Goal: Information Seeking & Learning: Learn about a topic

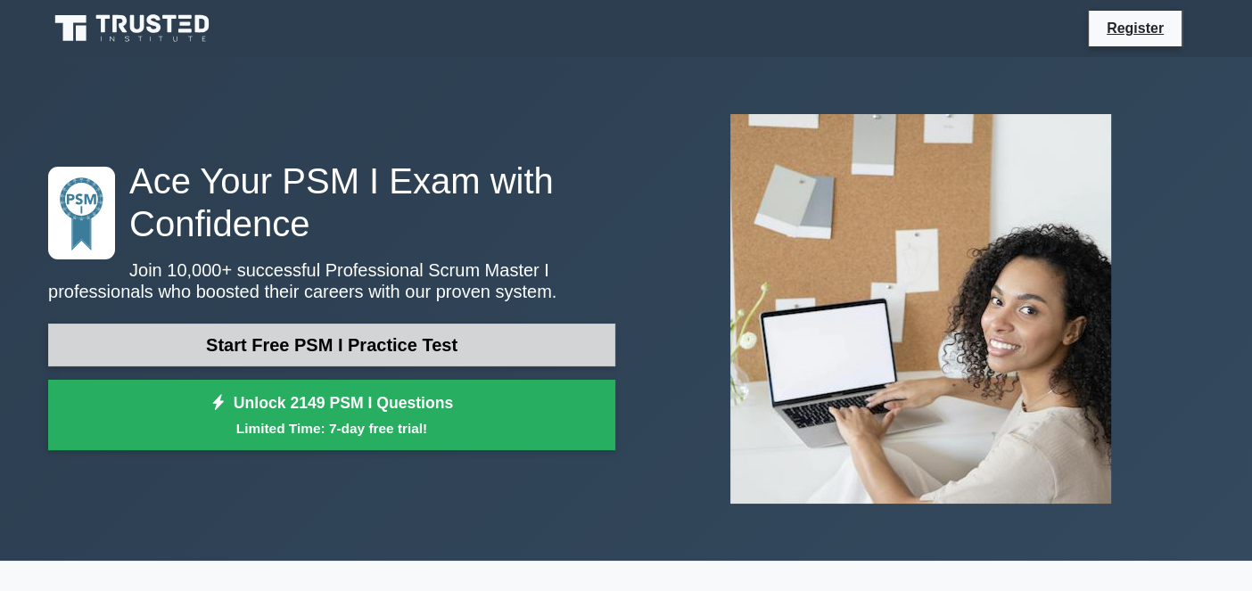
click at [352, 344] on link "Start Free PSM I Practice Test" at bounding box center [331, 345] width 567 height 43
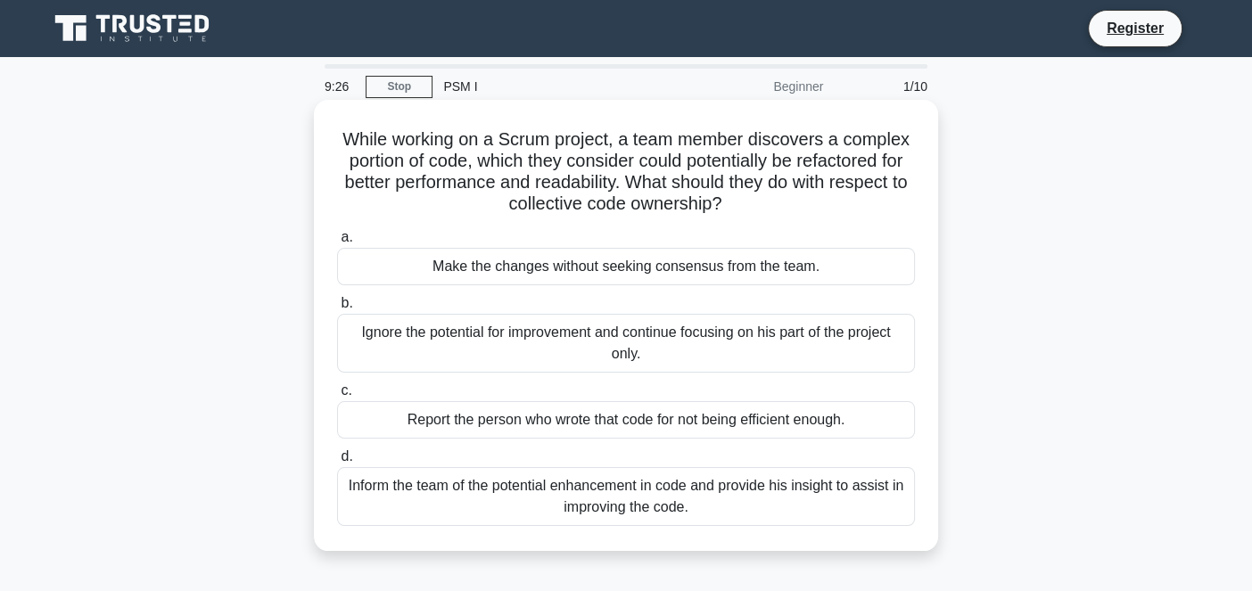
click at [580, 507] on div "Inform the team of the potential enhancement in code and provide his insight to…" at bounding box center [626, 496] width 578 height 59
click at [337, 463] on input "d. Inform the team of the potential enhancement in code and provide his insight…" at bounding box center [337, 457] width 0 height 12
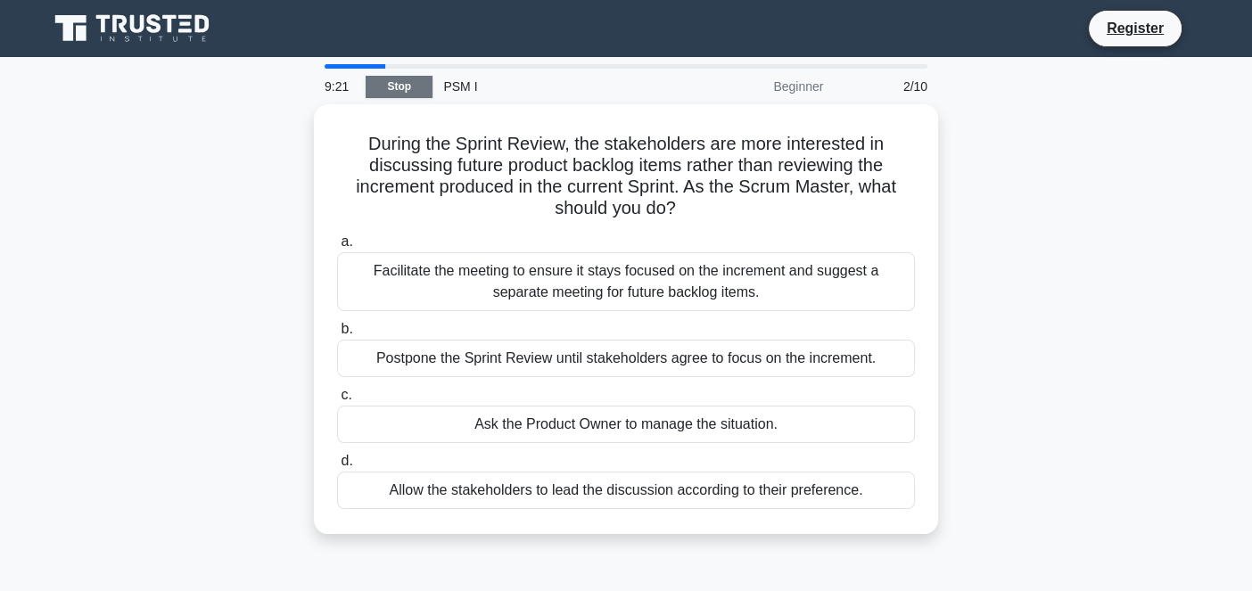
click at [405, 90] on link "Stop" at bounding box center [399, 87] width 67 height 22
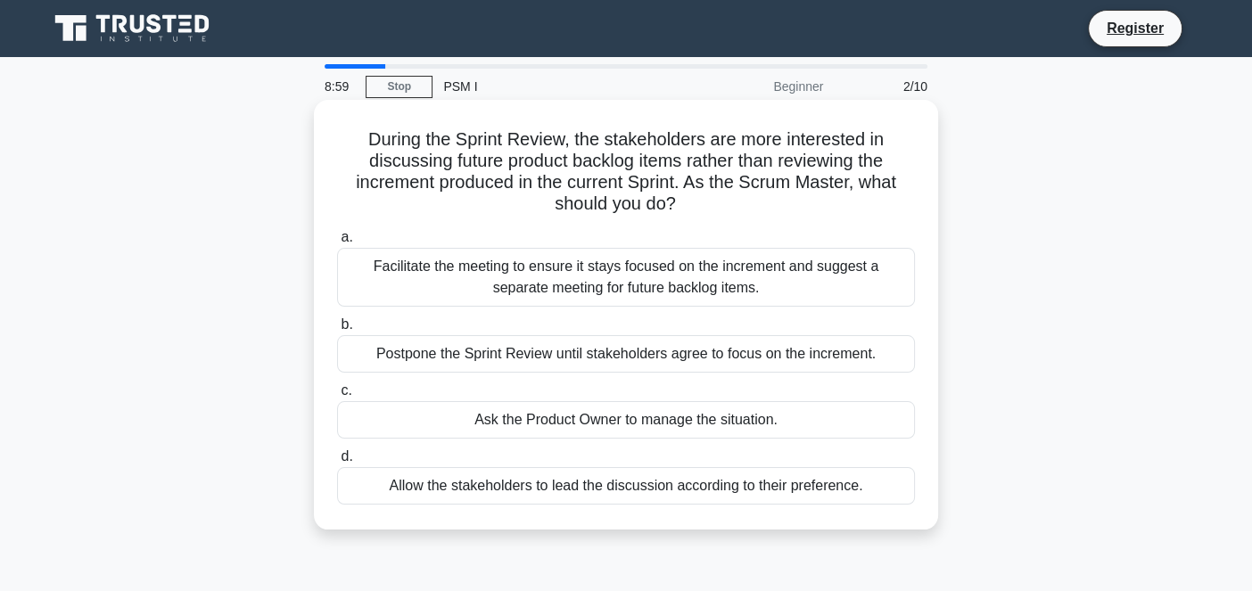
click at [419, 287] on div "Facilitate the meeting to ensure it stays focused on the increment and suggest …" at bounding box center [626, 277] width 578 height 59
click at [337, 243] on input "a. Facilitate the meeting to ensure it stays focused on the increment and sugge…" at bounding box center [337, 238] width 0 height 12
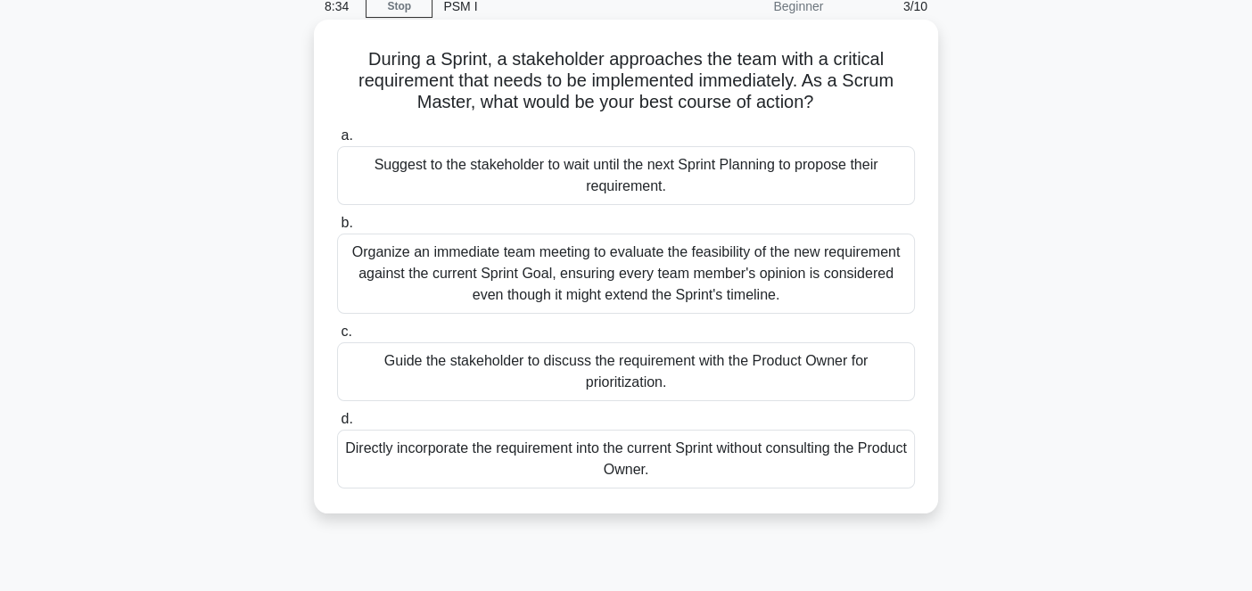
scroll to position [83, 0]
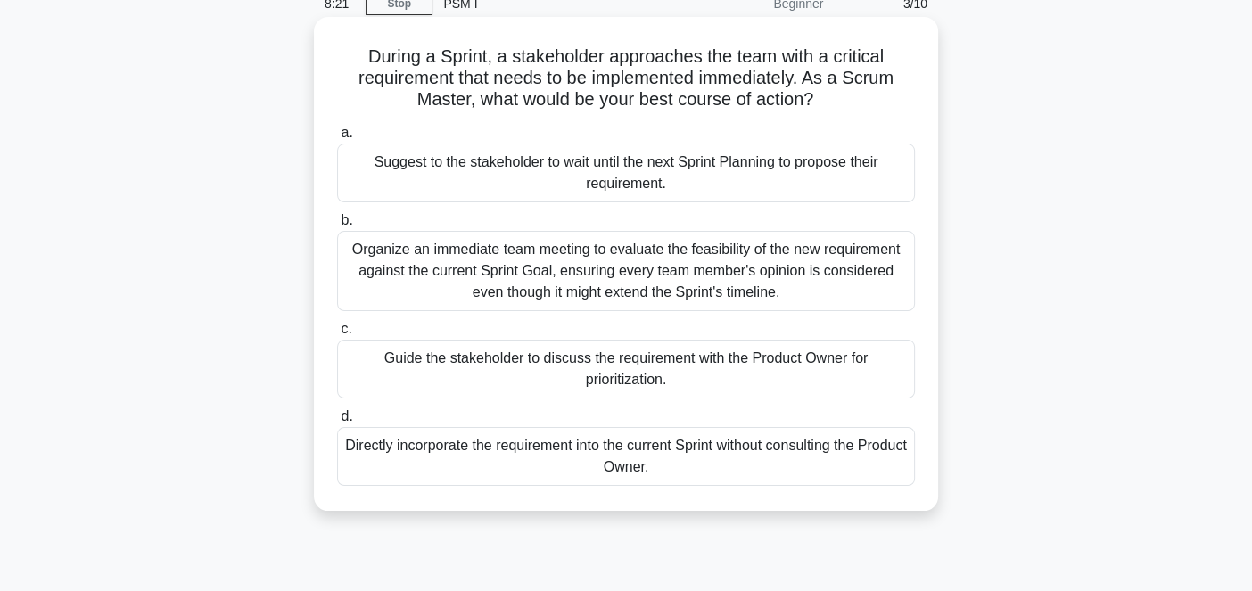
click at [528, 362] on div "Guide the stakeholder to discuss the requirement with the Product Owner for pri…" at bounding box center [626, 369] width 578 height 59
click at [337, 335] on input "c. Guide the stakeholder to discuss the requirement with the Product Owner for …" at bounding box center [337, 330] width 0 height 12
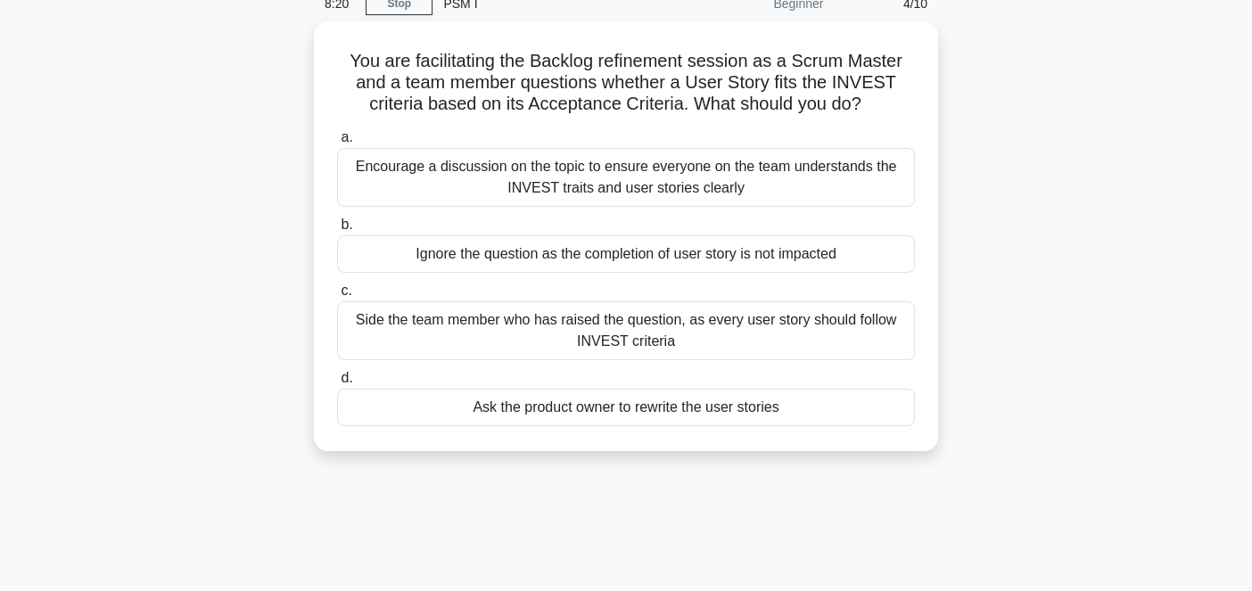
scroll to position [0, 0]
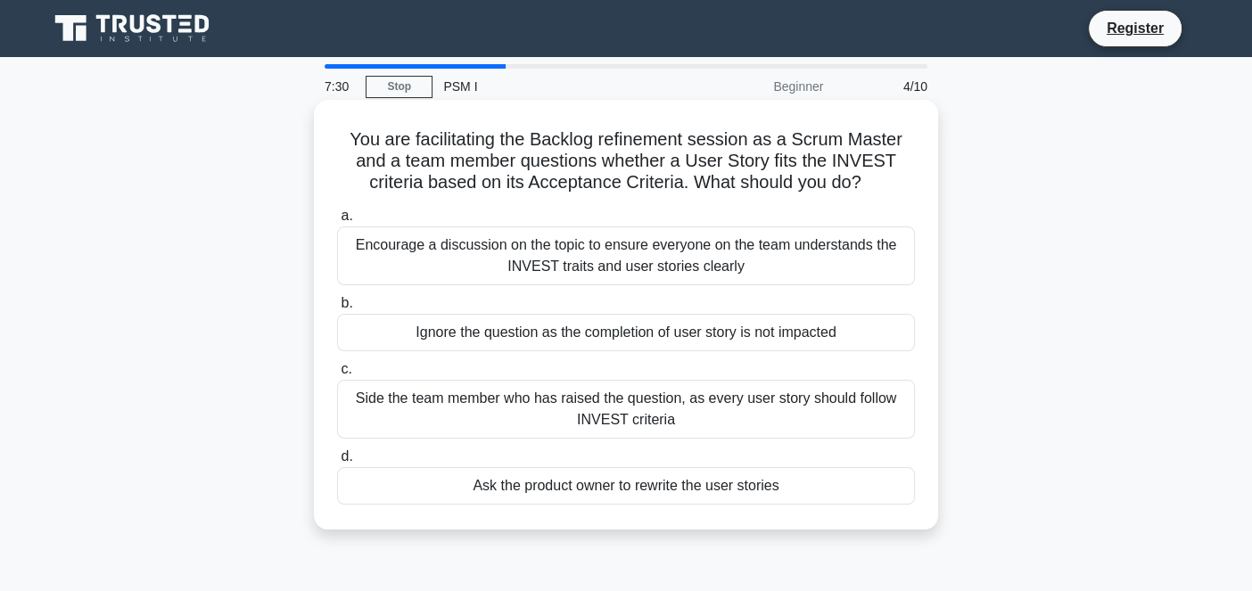
click at [578, 259] on div "Encourage a discussion on the topic to ensure everyone on the team understands …" at bounding box center [626, 256] width 578 height 59
click at [337, 222] on input "a. Encourage a discussion on the topic to ensure everyone on the team understan…" at bounding box center [337, 216] width 0 height 12
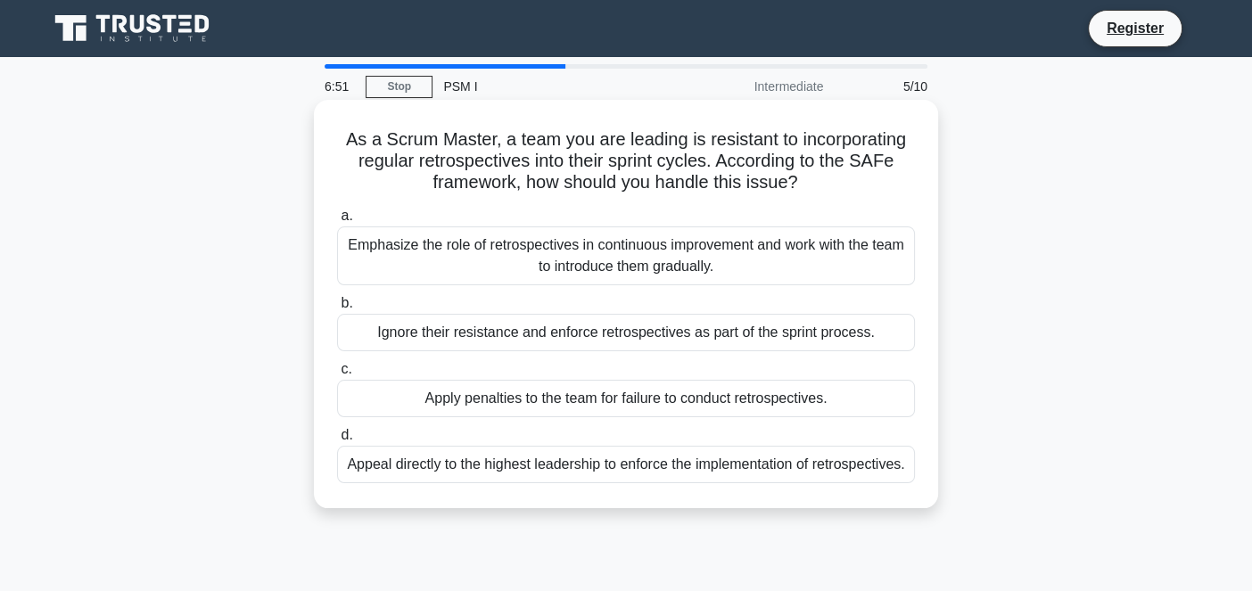
click at [576, 340] on div "Ignore their resistance and enforce retrospectives as part of the sprint proces…" at bounding box center [626, 332] width 578 height 37
click at [337, 309] on input "b. Ignore their resistance and enforce retrospectives as part of the sprint pro…" at bounding box center [337, 304] width 0 height 12
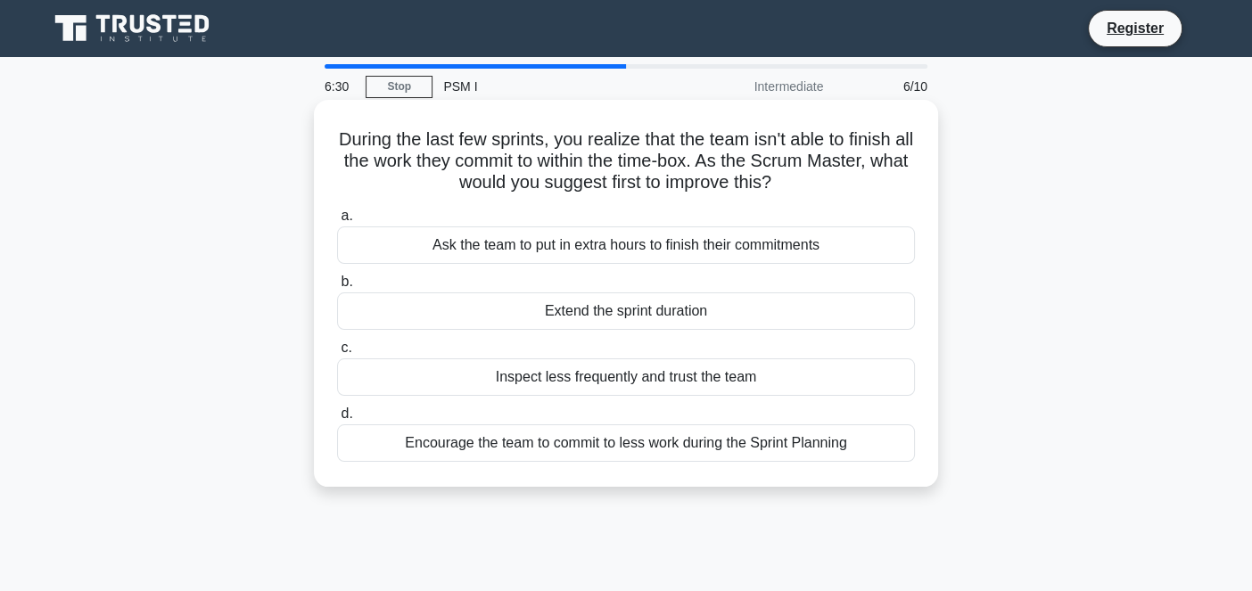
click at [551, 442] on div "Encourage the team to commit to less work during the Sprint Planning" at bounding box center [626, 443] width 578 height 37
click at [337, 420] on input "d. Encourage the team to commit to less work during the Sprint Planning" at bounding box center [337, 414] width 0 height 12
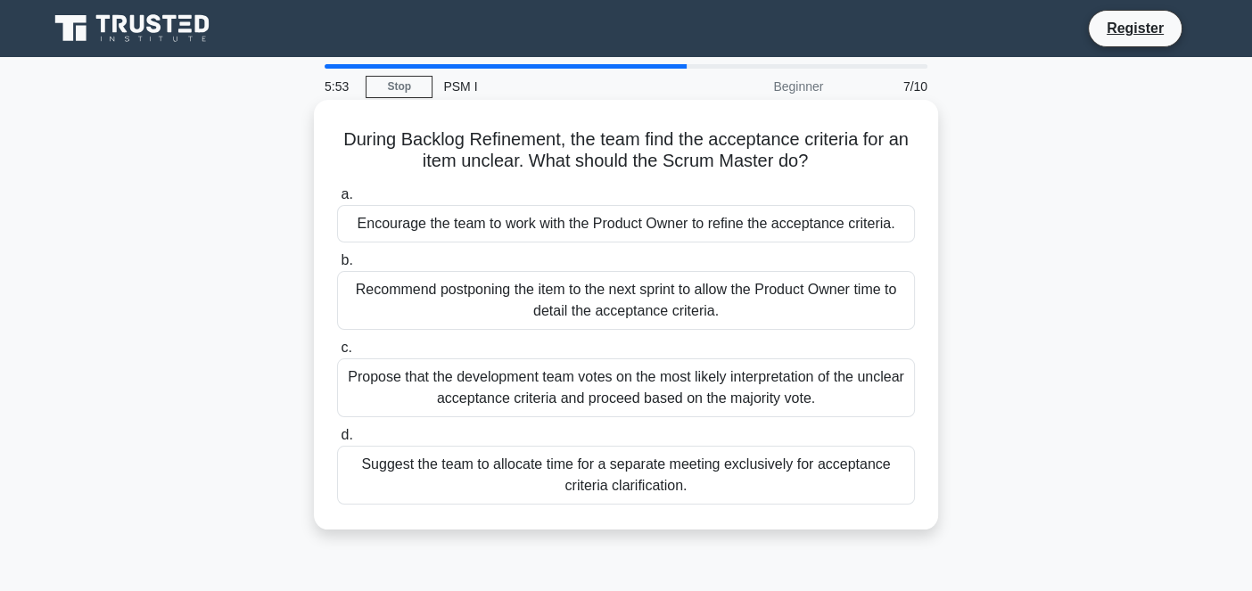
click at [697, 476] on div "Suggest the team to allocate time for a separate meeting exclusively for accept…" at bounding box center [626, 475] width 578 height 59
click at [337, 441] on input "d. Suggest the team to allocate time for a separate meeting exclusively for acc…" at bounding box center [337, 436] width 0 height 12
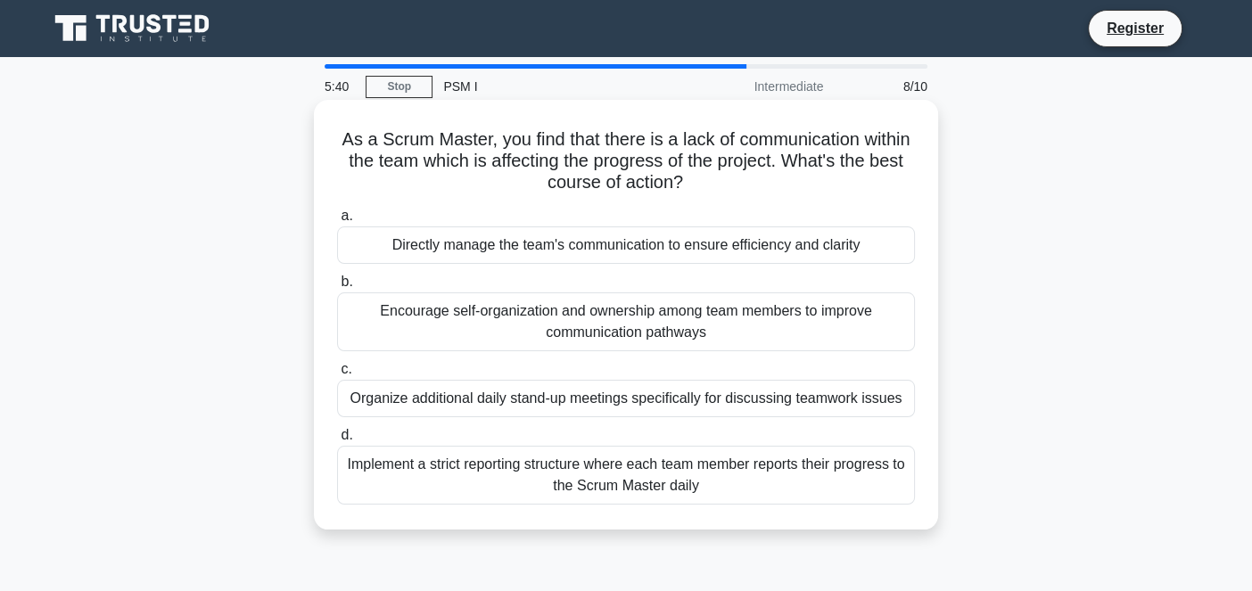
click at [554, 322] on div "Encourage self-organization and ownership among team members to improve communi…" at bounding box center [626, 322] width 578 height 59
click at [337, 288] on input "b. Encourage self-organization and ownership among team members to improve comm…" at bounding box center [337, 282] width 0 height 12
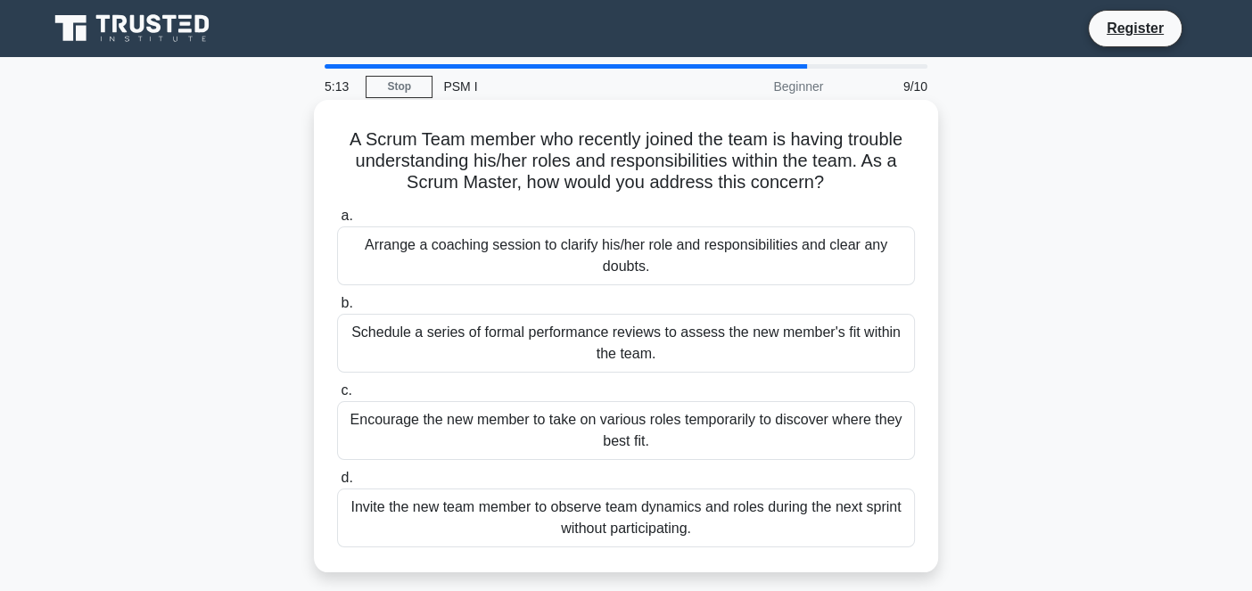
click at [654, 274] on div "Arrange a coaching session to clarify his/her role and responsibilities and cle…" at bounding box center [626, 256] width 578 height 59
click at [337, 222] on input "a. Arrange a coaching session to clarify his/her role and responsibilities and …" at bounding box center [337, 216] width 0 height 12
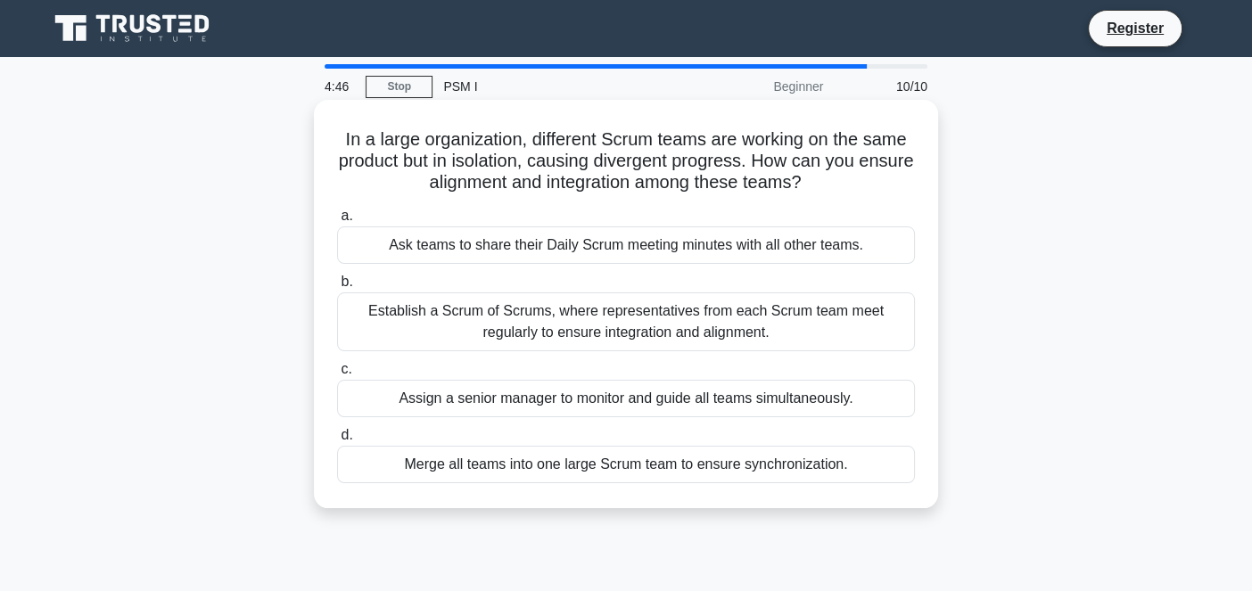
click at [652, 322] on div "Establish a Scrum of Scrums, where representatives from each Scrum team meet re…" at bounding box center [626, 322] width 578 height 59
click at [337, 288] on input "b. Establish a Scrum of Scrums, where representatives from each Scrum team meet…" at bounding box center [337, 282] width 0 height 12
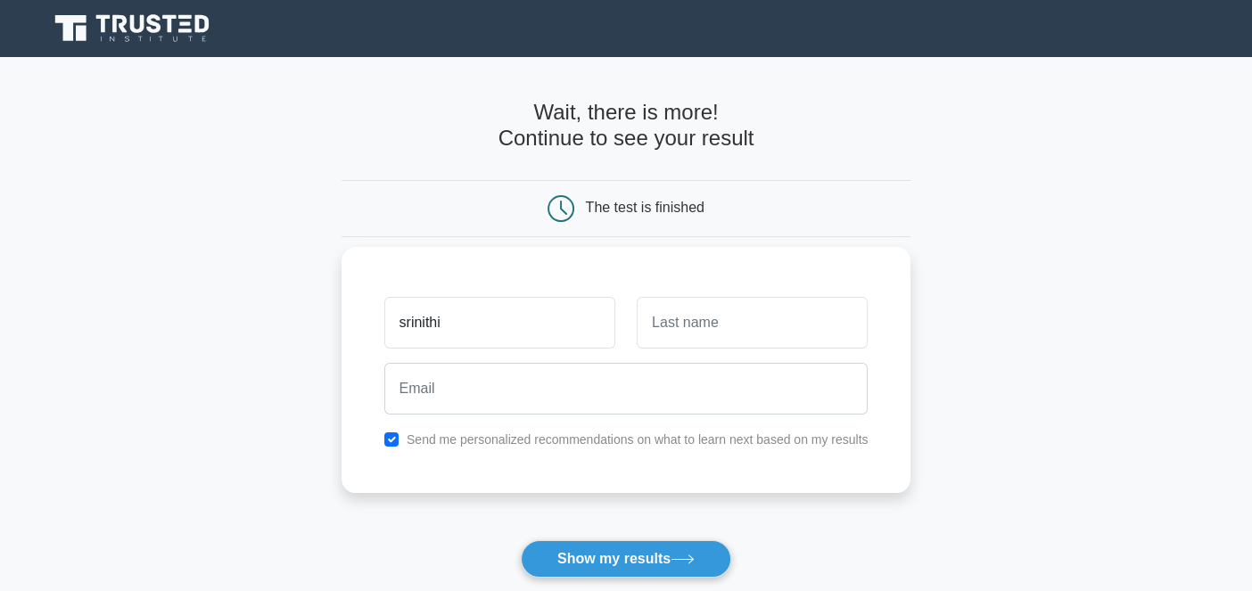
type input "srinithi"
click at [674, 327] on input "text" at bounding box center [752, 323] width 231 height 52
type input "sivakumar"
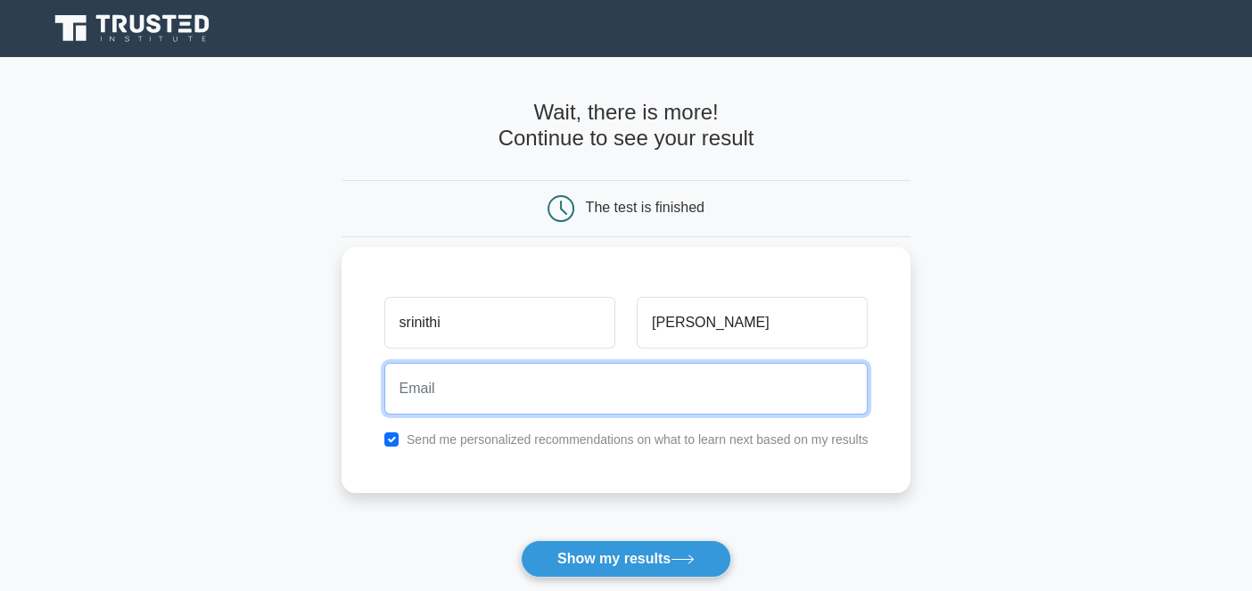
click at [649, 391] on input "email" at bounding box center [626, 389] width 484 height 52
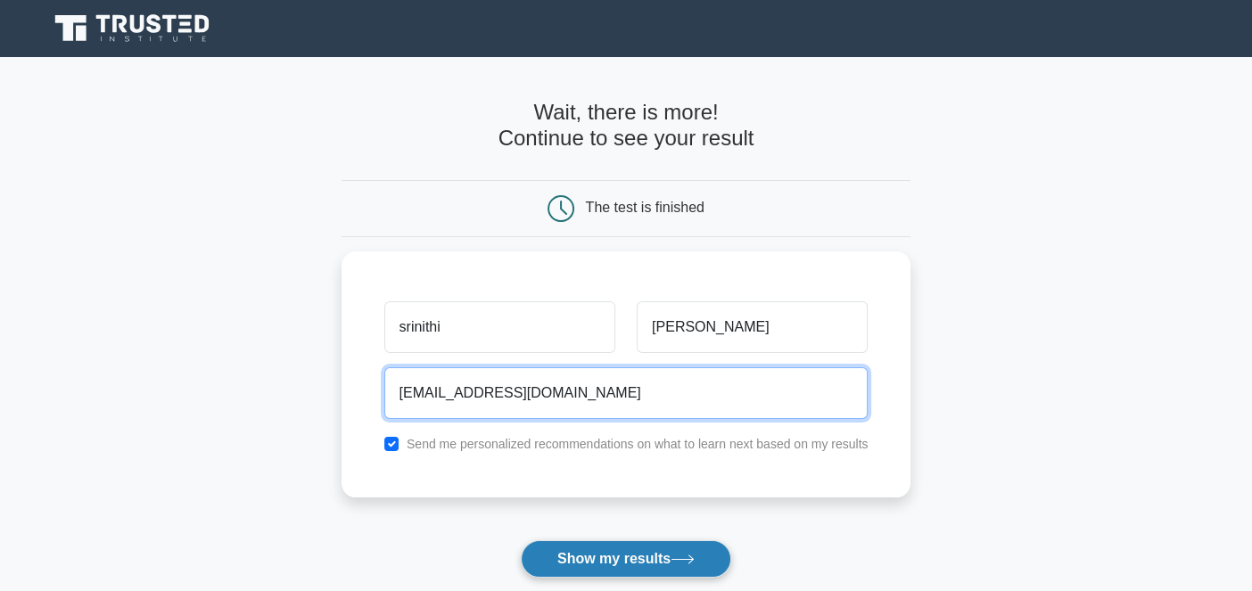
type input "srinithishet@gmail.com"
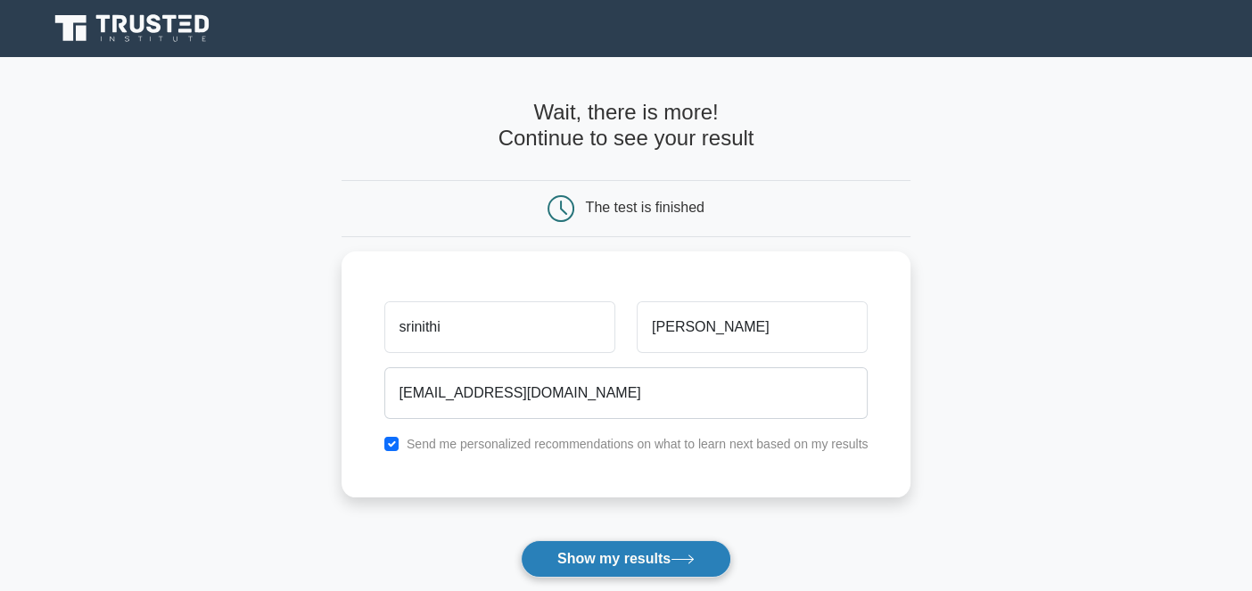
click at [601, 564] on button "Show my results" at bounding box center [626, 558] width 210 height 37
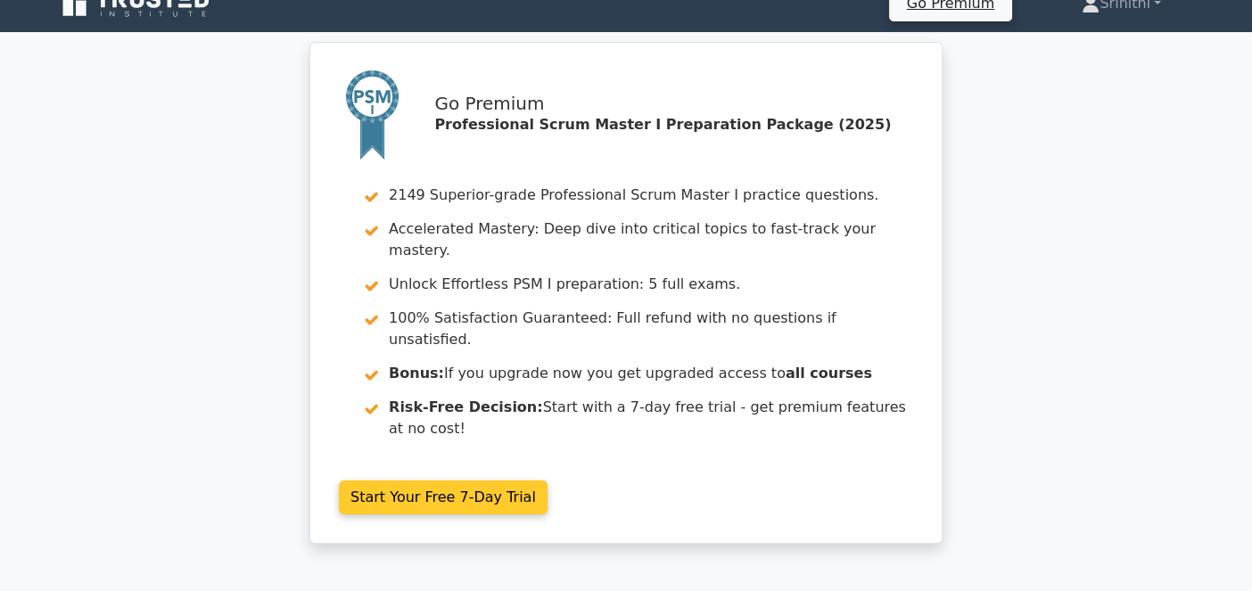
scroll to position [28, 0]
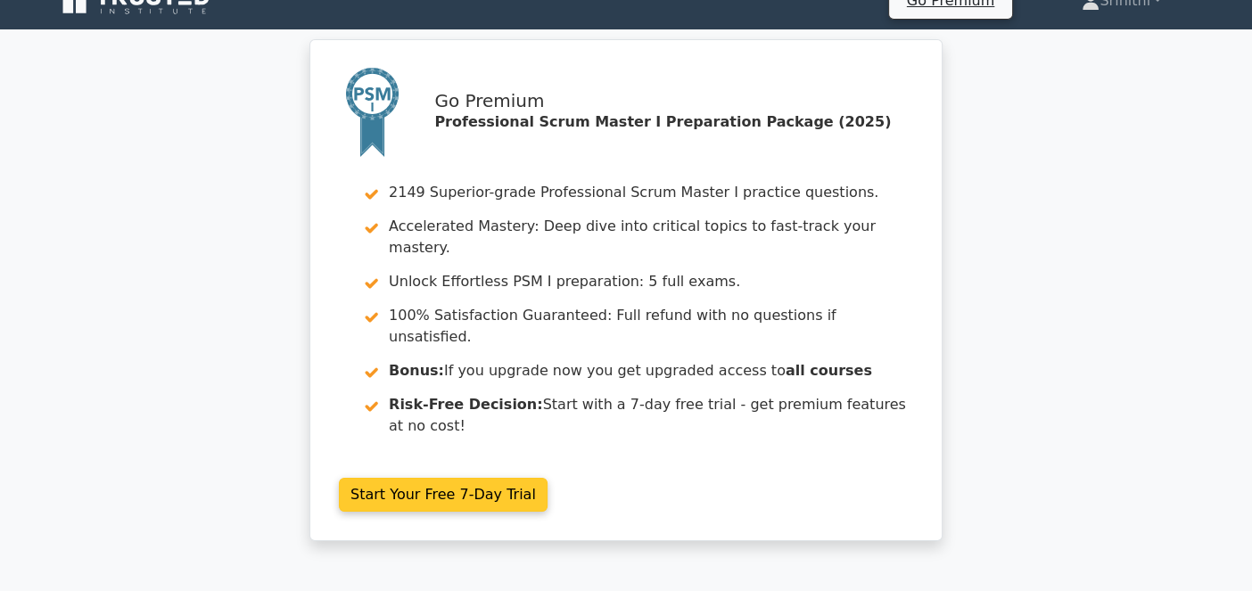
click at [478, 478] on link "Start Your Free 7-Day Trial" at bounding box center [443, 495] width 209 height 34
